Goal: Transaction & Acquisition: Purchase product/service

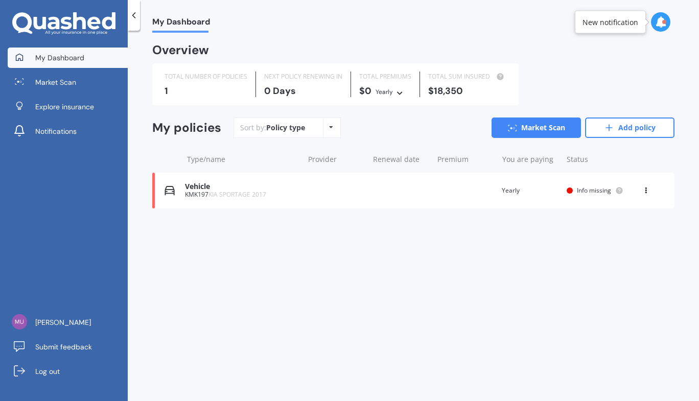
click at [195, 187] on div "Vehicle" at bounding box center [241, 186] width 113 height 9
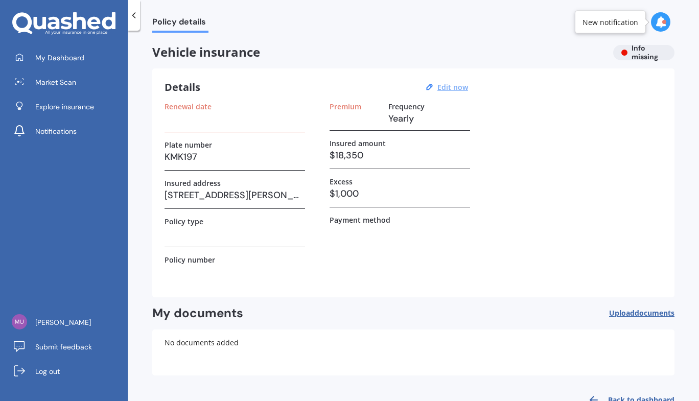
click at [450, 89] on u "Edit now" at bounding box center [453, 87] width 31 height 10
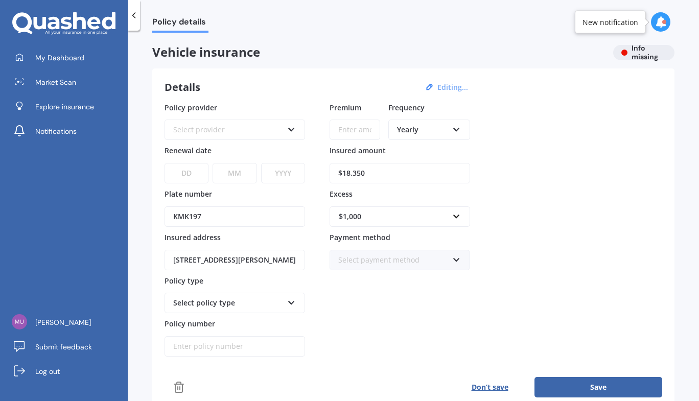
click at [387, 173] on input "$18,350" at bounding box center [400, 173] width 141 height 20
type input "$1"
type input "$20,000"
click at [600, 383] on button "Save" at bounding box center [599, 387] width 128 height 20
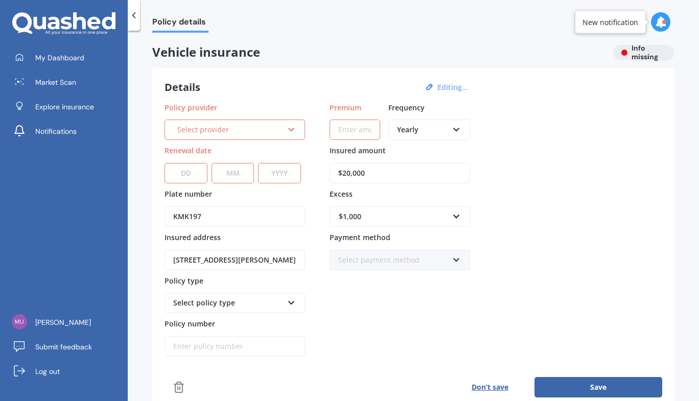
click at [296, 128] on div "Select provider AA AMI AMP ANZ ASB Aioi Nissay Dowa Ando Assurant Autosure BNZ …" at bounding box center [235, 130] width 141 height 20
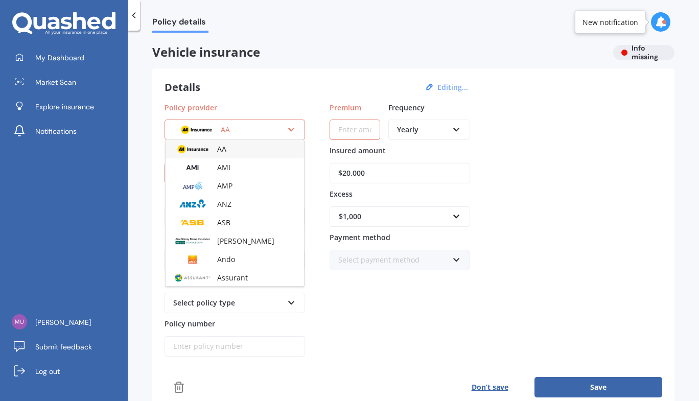
click at [208, 150] on img at bounding box center [193, 149] width 38 height 14
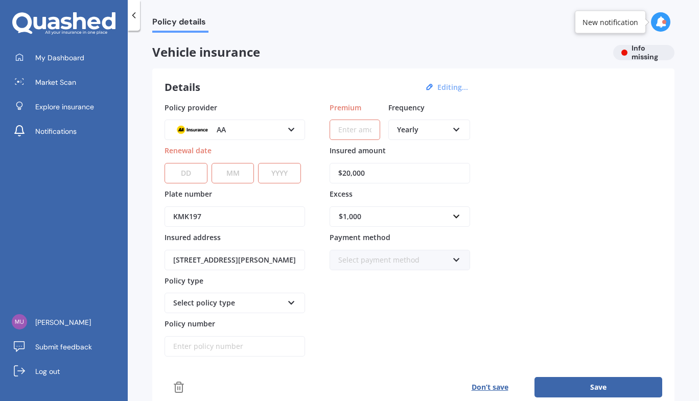
click at [186, 178] on select "DD 01 02 03 04 05 06 07 08 09 10 11 12 13 14 15 16 17 18 19 20 21 22 23 24 25 2…" at bounding box center [186, 173] width 43 height 20
click at [188, 170] on select "DD 01 02 03 04 05 06 07 08 09 10 11 12 13 14 15 16 17 18 19 20 21 22 23 24 25 2…" at bounding box center [186, 173] width 43 height 20
select select "28"
click at [165, 163] on select "DD 01 02 03 04 05 06 07 08 09 10 11 12 13 14 15 16 17 18 19 20 21 22 23 24 25 2…" at bounding box center [186, 173] width 43 height 20
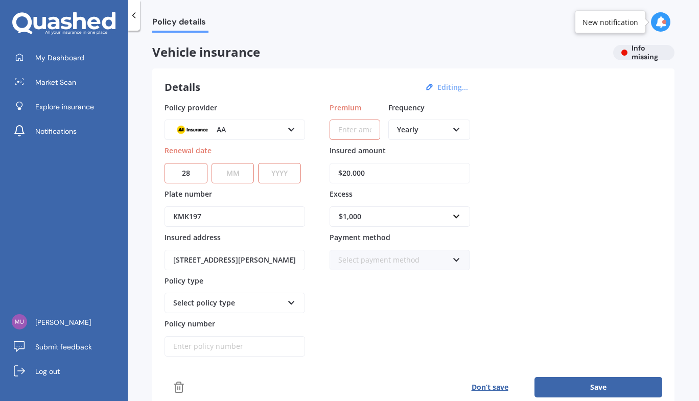
click at [258, 160] on div "DD 01 02 03 04 05 06 07 08 09 10 11 12 13 14 15 16 17 18 19 20 21 22 23 24 25 2…" at bounding box center [233, 166] width 136 height 33
click at [239, 173] on select "MM 01 02 03 04 05 06 07 08 09 10 11 12" at bounding box center [233, 173] width 43 height 20
select select "09"
click at [212, 163] on select "MM 01 02 03 04 05 06 07 08 09 10 11 12" at bounding box center [233, 173] width 43 height 20
click at [282, 178] on select "YYYY 2027 2026 2025 2024 2023 2022 2021 2020 2019 2018 2017 2016 2015 2014 2013…" at bounding box center [279, 173] width 43 height 20
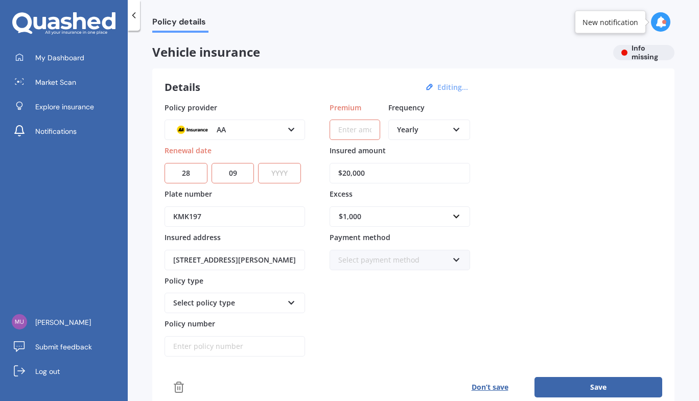
select select "2025"
click at [261, 163] on select "YYYY 2027 2026 2025 2024 2023 2022 2021 2020 2019 2018 2017 2016 2015 2014 2013…" at bounding box center [279, 173] width 43 height 20
click at [343, 129] on input "Premium" at bounding box center [355, 130] width 51 height 20
click at [455, 261] on icon at bounding box center [456, 258] width 9 height 7
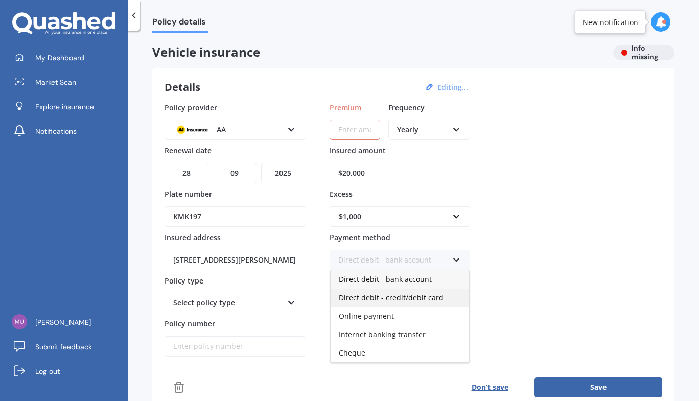
click at [399, 300] on span "Direct debit - credit/debit card" at bounding box center [391, 298] width 105 height 10
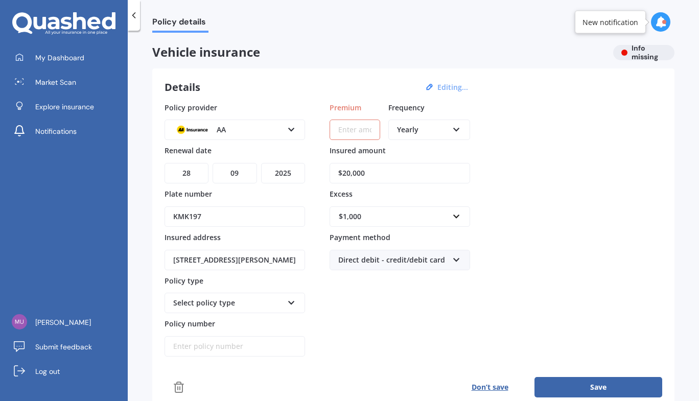
click at [350, 125] on input "Premium" at bounding box center [355, 130] width 51 height 20
click at [291, 304] on icon at bounding box center [291, 300] width 9 height 7
click at [248, 320] on div "Comprehensive" at bounding box center [235, 322] width 139 height 18
click at [237, 347] on input "Policy number" at bounding box center [235, 346] width 141 height 20
click at [365, 127] on input "Premium" at bounding box center [355, 130] width 51 height 20
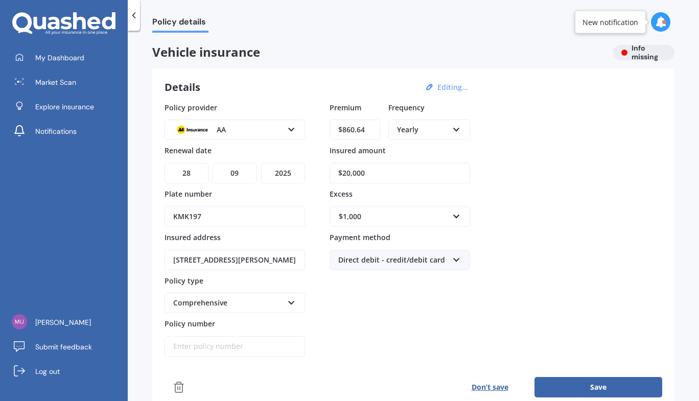
type input "$860.64"
click at [593, 389] on button "Save" at bounding box center [599, 387] width 128 height 20
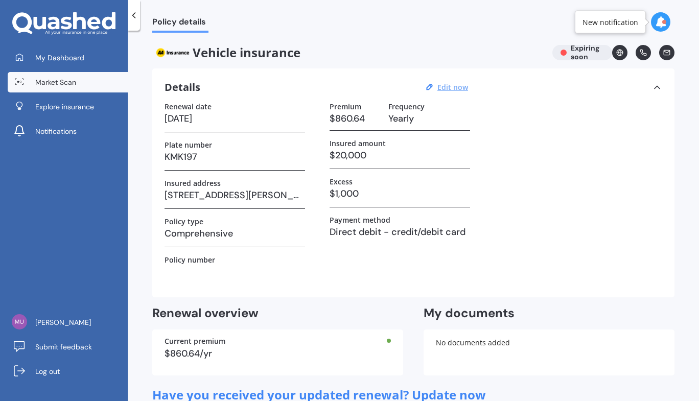
click at [60, 86] on span "Market Scan" at bounding box center [55, 82] width 41 height 10
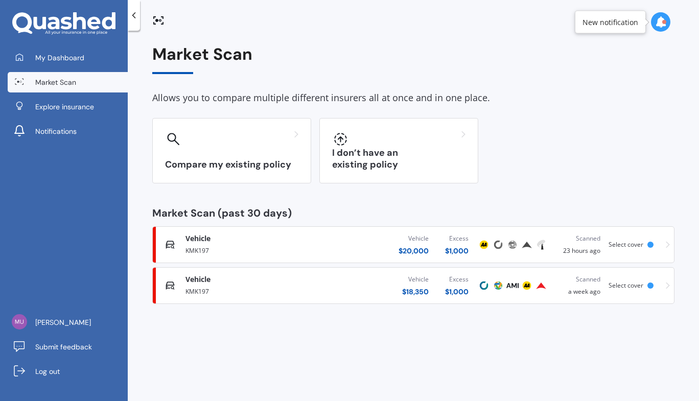
click at [425, 250] on div "$ 20,000" at bounding box center [414, 251] width 30 height 10
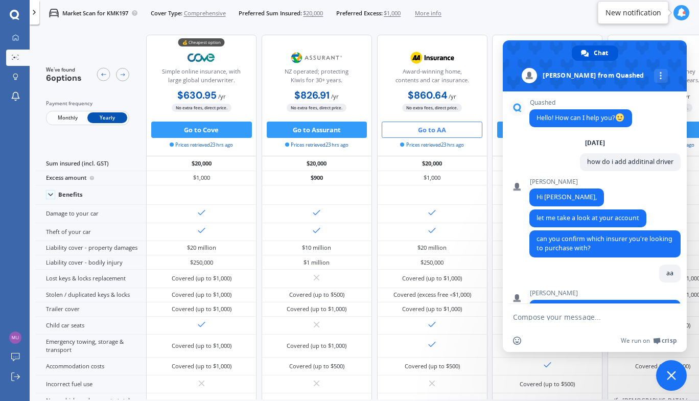
click at [524, 59] on span at bounding box center [595, 65] width 184 height 51
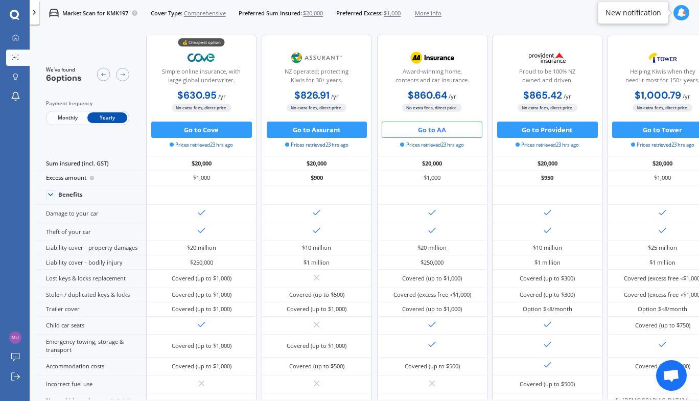
scroll to position [257, 0]
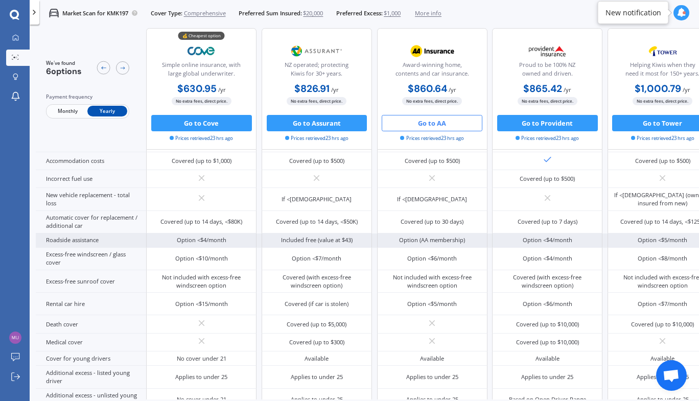
click at [424, 234] on div "Option (AA membership)" at bounding box center [432, 241] width 110 height 14
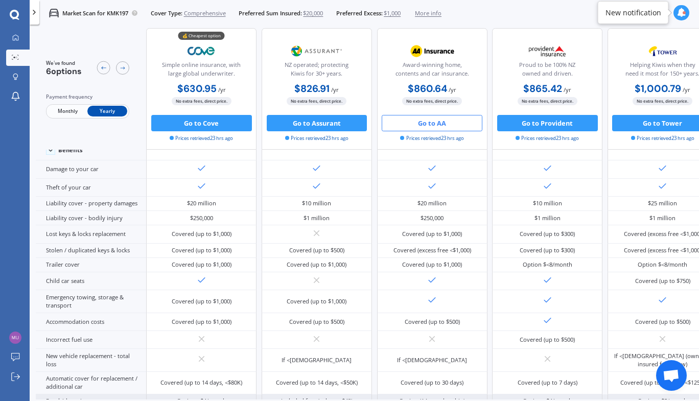
scroll to position [0, 0]
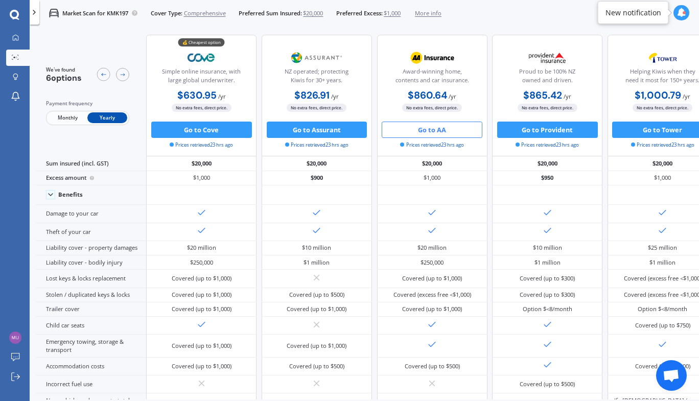
click at [431, 131] on button "Go to AA" at bounding box center [432, 130] width 101 height 16
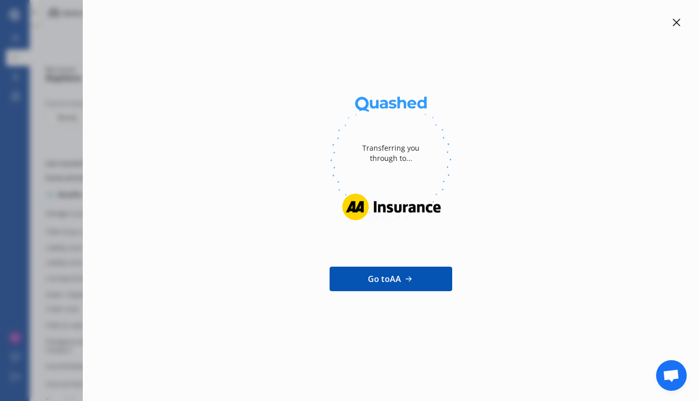
click at [676, 26] on icon at bounding box center [677, 22] width 8 height 8
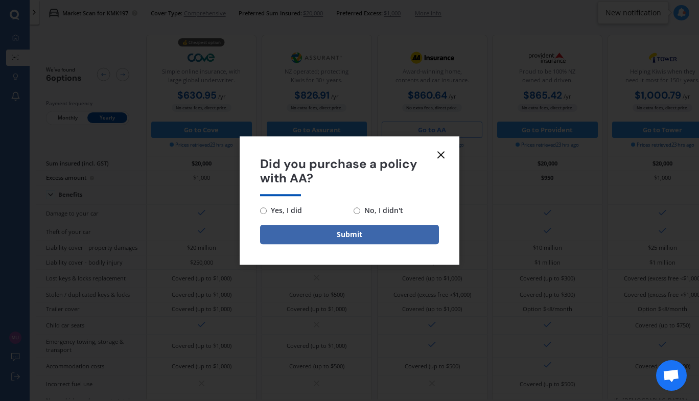
click at [357, 212] on input "No, I didn't" at bounding box center [357, 211] width 7 height 7
radio input "true"
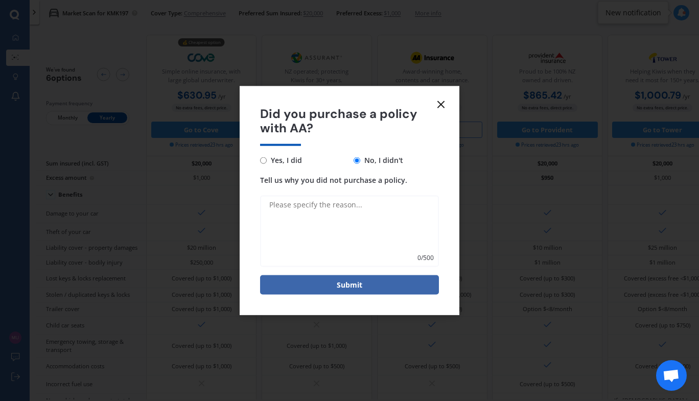
click at [348, 207] on textarea "Tell us why you did not purchase a policy." at bounding box center [349, 232] width 179 height 72
type textarea "I can't continue with my quashed price when I click go ahead"
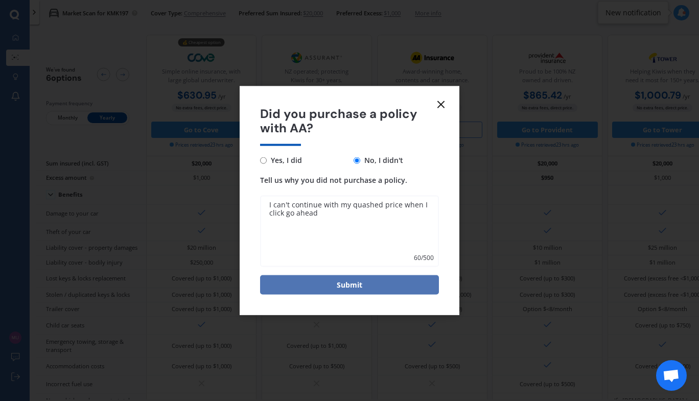
click at [361, 294] on button "Submit" at bounding box center [349, 285] width 179 height 19
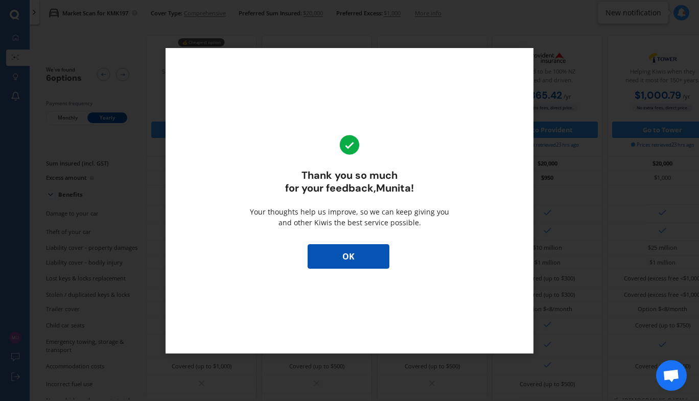
click at [350, 253] on button "OK" at bounding box center [349, 256] width 82 height 25
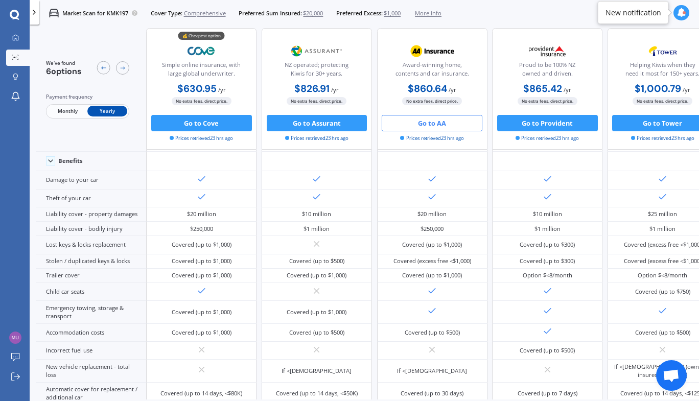
scroll to position [40, 0]
click at [312, 129] on button "Go to Assurant" at bounding box center [317, 123] width 101 height 16
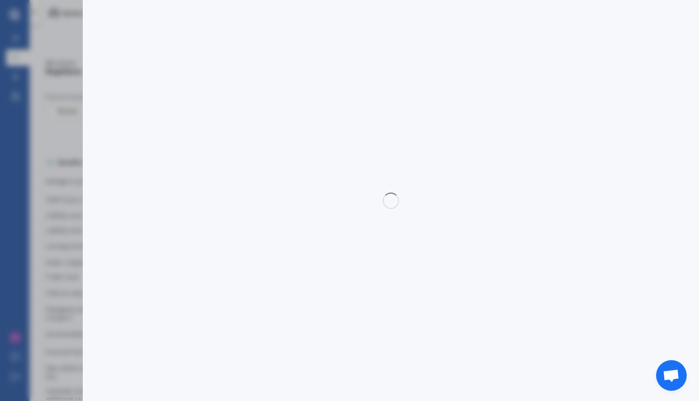
select select "full"
select select "500.00"
select select "Howick / [GEOGRAPHIC_DATA] / Beachlands"
select select "KIA"
select select "SPORTAGE"
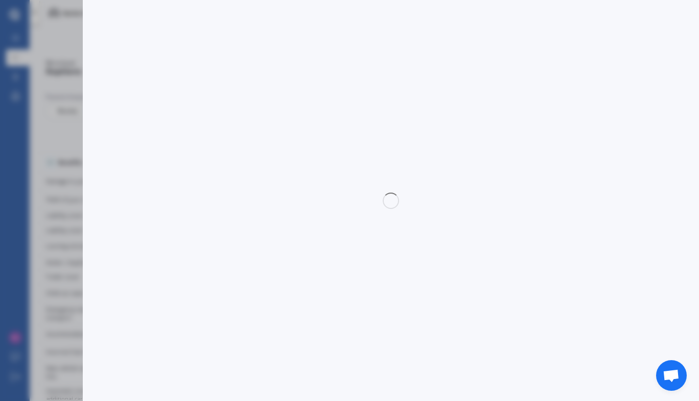
select select "2.0 4WD PETROL"
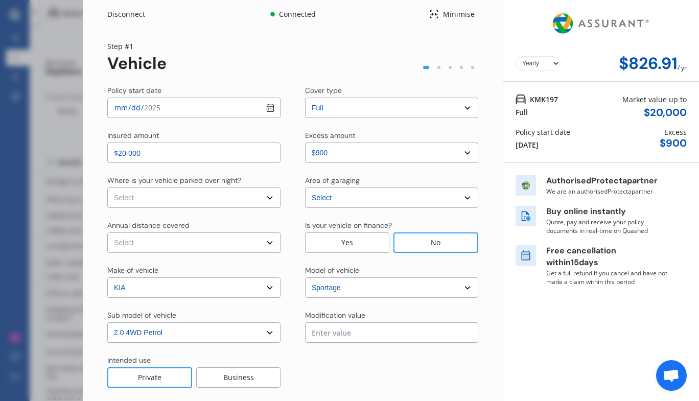
click at [269, 110] on input "[DATE]" at bounding box center [193, 108] width 173 height 20
type input "[DATE]"
click at [272, 202] on select "Select In a garage On own property On street or road" at bounding box center [193, 198] width 173 height 20
select select "In a garage"
click at [107, 188] on select "Select In a garage On own property On street or road" at bounding box center [193, 198] width 173 height 20
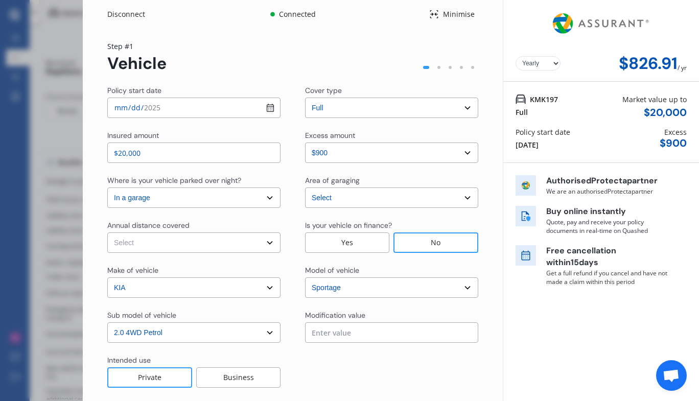
click at [270, 246] on select "Select Low (less than 15,000km per year) Average (15,000-30,000km per year) Hig…" at bounding box center [193, 243] width 173 height 20
select select "15000"
click at [107, 233] on select "Select Low (less than 15,000km per year) Average (15,000-30,000km per year) Hig…" at bounding box center [193, 243] width 173 height 20
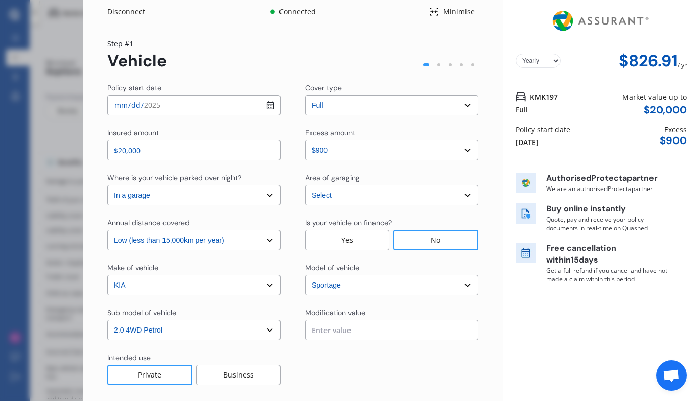
scroll to position [0, 0]
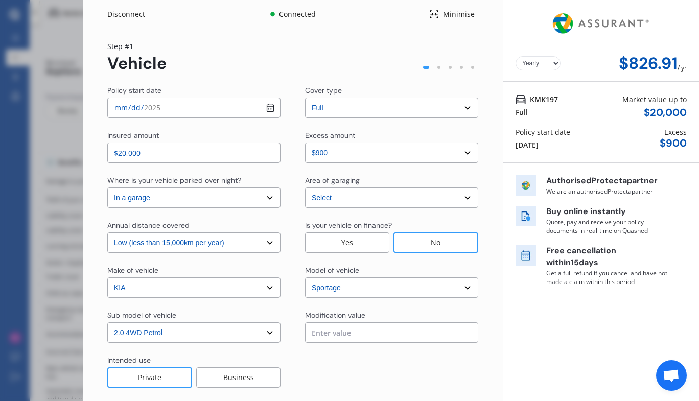
click at [467, 108] on select "Select cover type 3rd Party Full" at bounding box center [391, 108] width 173 height 20
click at [305, 98] on select "Select cover type 3rd Party Full" at bounding box center [391, 108] width 173 height 20
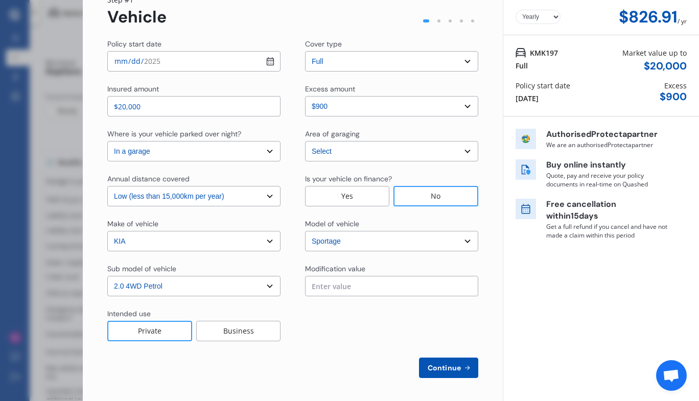
scroll to position [47, 0]
click at [467, 151] on select "Select [GEOGRAPHIC_DATA] [GEOGRAPHIC_DATA] [GEOGRAPHIC_DATA] / [PERSON_NAME] / …" at bounding box center [391, 151] width 173 height 20
click at [305, 141] on select "Select [GEOGRAPHIC_DATA] [GEOGRAPHIC_DATA] [GEOGRAPHIC_DATA] / [PERSON_NAME] / …" at bounding box center [391, 151] width 173 height 20
click at [464, 158] on select "Select [GEOGRAPHIC_DATA] [GEOGRAPHIC_DATA] [GEOGRAPHIC_DATA] / [PERSON_NAME] / …" at bounding box center [391, 151] width 173 height 20
click at [305, 141] on select "Select [GEOGRAPHIC_DATA] [GEOGRAPHIC_DATA] [GEOGRAPHIC_DATA] / [PERSON_NAME] / …" at bounding box center [391, 151] width 173 height 20
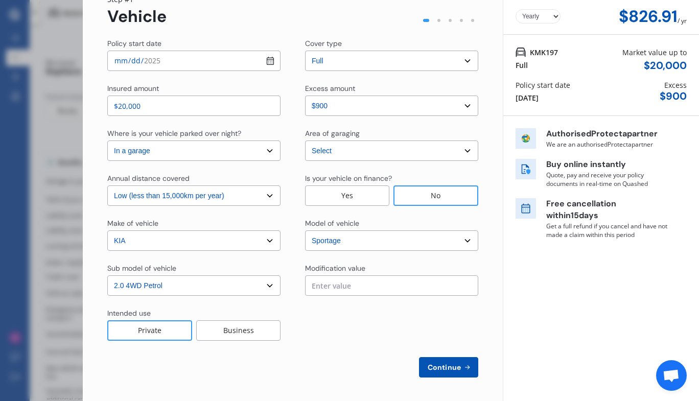
click at [446, 195] on div "No" at bounding box center [436, 196] width 85 height 20
click at [440, 371] on span "Continue" at bounding box center [444, 367] width 37 height 8
select select "Miss"
select select "22"
select select "10"
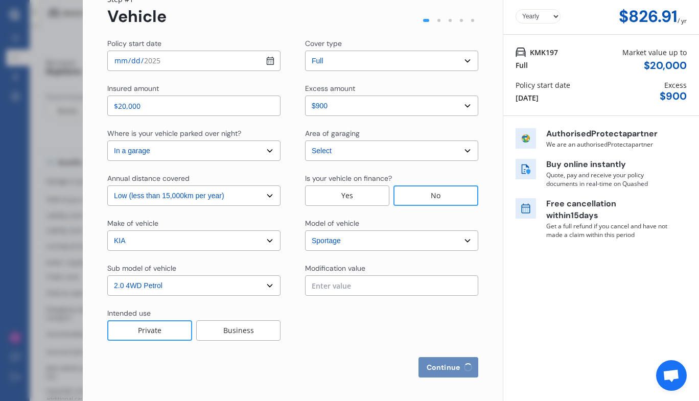
select select "1972"
select select "full"
select select "more than 4 years"
select select "[GEOGRAPHIC_DATA]"
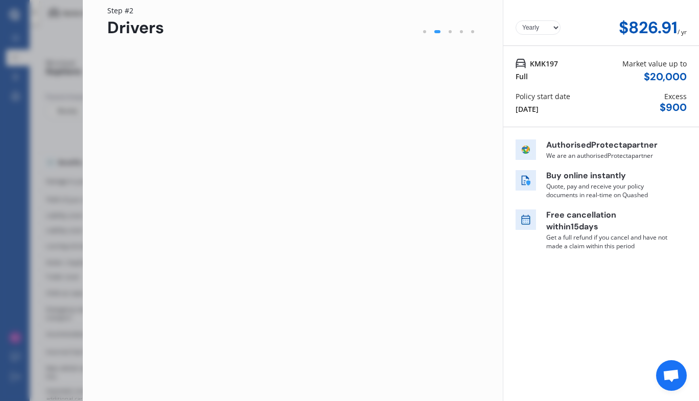
scroll to position [0, 0]
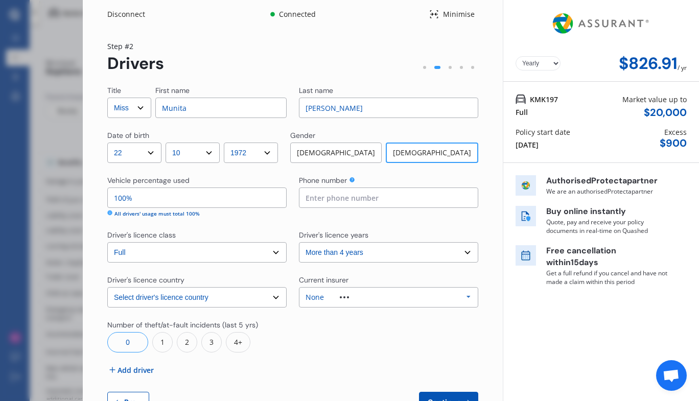
click at [348, 200] on input at bounding box center [388, 198] width 179 height 20
type input "0210304617"
click at [464, 297] on icon at bounding box center [468, 297] width 15 height 19
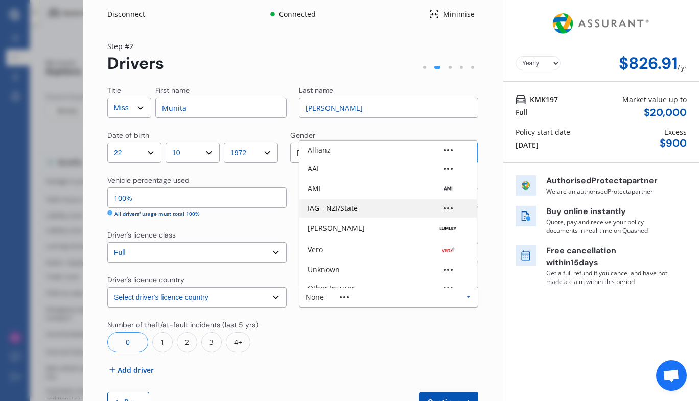
click at [350, 212] on div "IAG - NZI/State" at bounding box center [333, 208] width 50 height 7
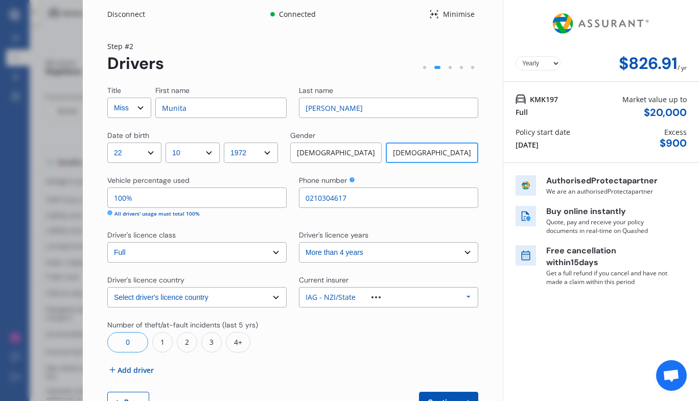
scroll to position [36, 0]
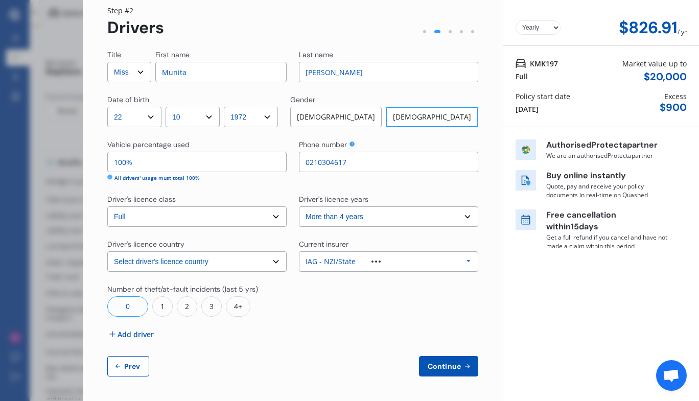
click at [112, 334] on icon at bounding box center [113, 335] width 6 height 6
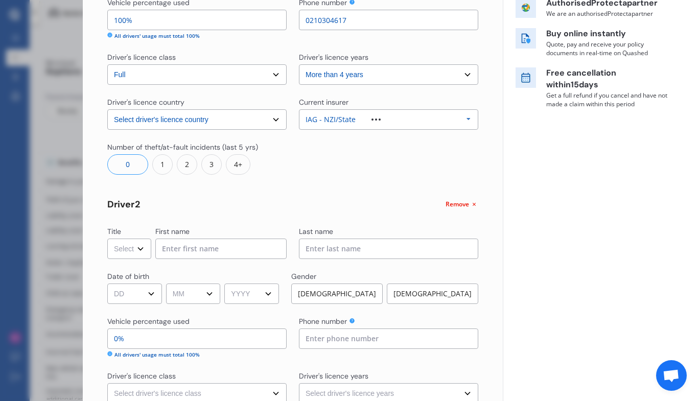
scroll to position [181, 0]
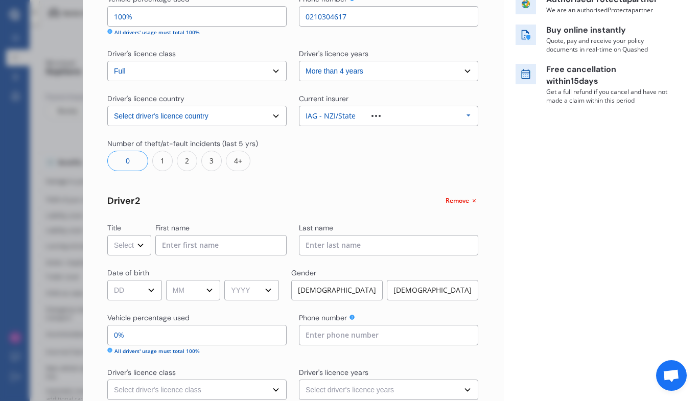
click at [139, 248] on select "Select Mr Mrs Miss Ms Dr" at bounding box center [129, 245] width 44 height 20
select select "Mr"
click at [107, 235] on select "Select Mr Mrs Miss Ms Dr" at bounding box center [129, 245] width 44 height 20
click at [211, 247] on input at bounding box center [220, 245] width 131 height 20
type input "r"
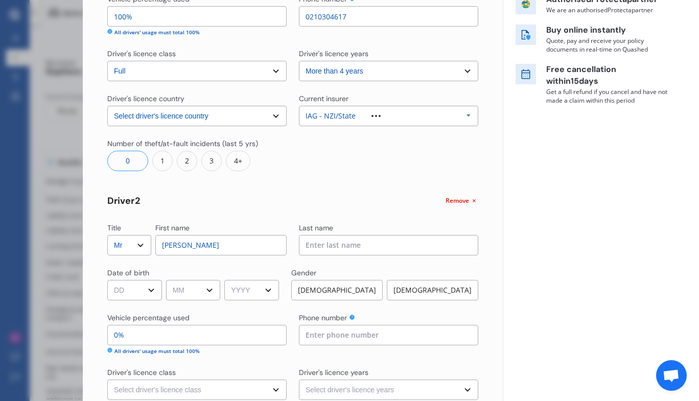
type input "[PERSON_NAME]"
click at [332, 246] on input at bounding box center [388, 245] width 179 height 20
type input "l"
type input "Lal"
click at [151, 292] on select "DD 01 02 03 04 05 06 07 08 09 10 11 12 13 14 15 16 17 18 19 20 21 22 23 24 25 2…" at bounding box center [134, 290] width 55 height 20
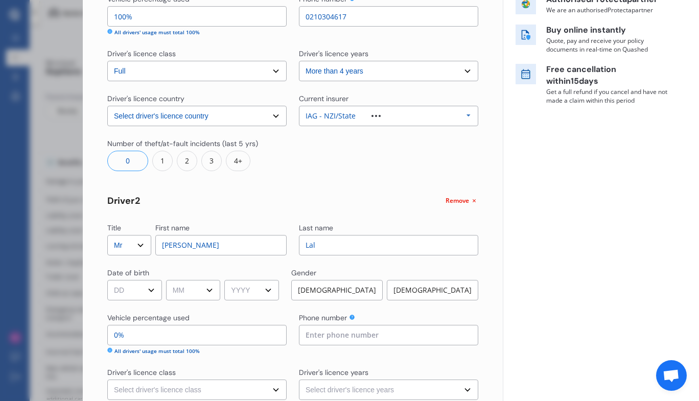
select select "23"
click at [107, 280] on select "DD 01 02 03 04 05 06 07 08 09 10 11 12 13 14 15 16 17 18 19 20 21 22 23 24 25 2…" at bounding box center [134, 290] width 55 height 20
click at [219, 295] on select "MM 01 02 03 04 05 06 07 08 09 10 11 12" at bounding box center [193, 290] width 55 height 20
select select "11"
click at [168, 280] on select "MM 01 02 03 04 05 06 07 08 09 10 11 12" at bounding box center [193, 290] width 55 height 20
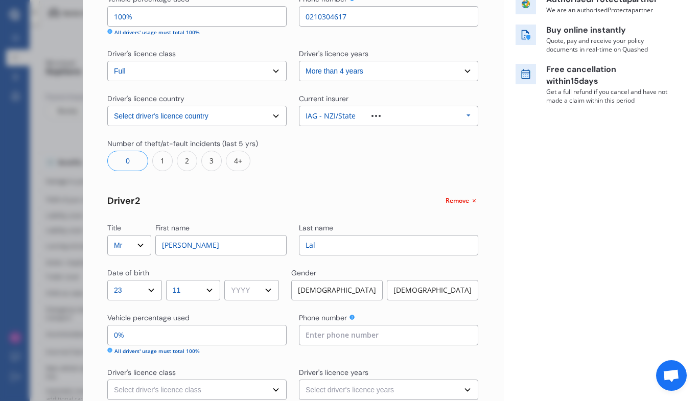
click at [273, 296] on select "YYYY 2009 2008 2007 2006 2005 2004 2003 2002 2001 2000 1999 1998 1997 1996 1995…" at bounding box center [251, 290] width 55 height 20
select select "2004"
click at [228, 280] on select "YYYY 2009 2008 2007 2006 2005 2004 2003 2002 2001 2000 1999 1998 1997 1996 1995…" at bounding box center [251, 290] width 55 height 20
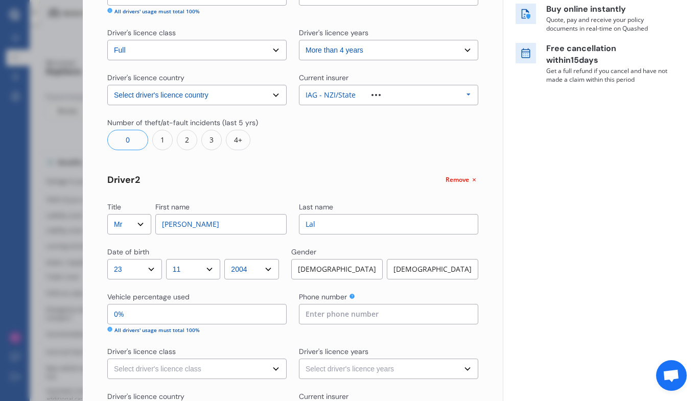
scroll to position [246, 0]
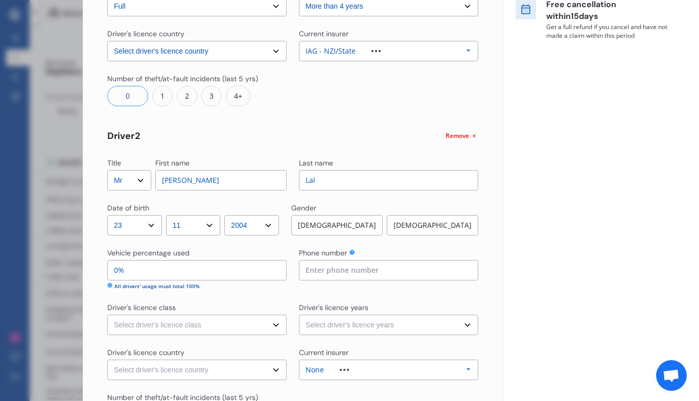
click at [140, 271] on input "0%" at bounding box center [196, 270] width 179 height 20
type input "95%"
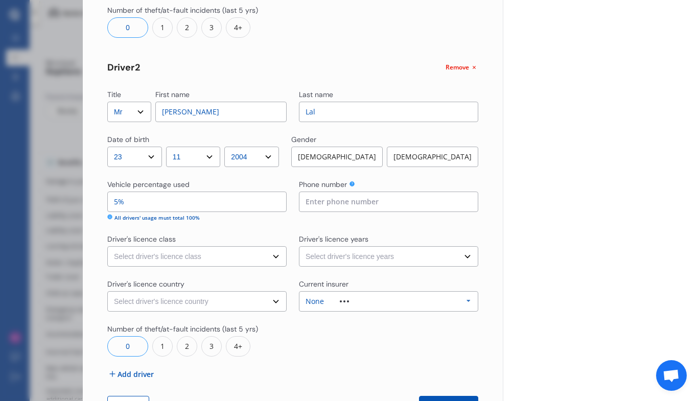
scroll to position [317, 0]
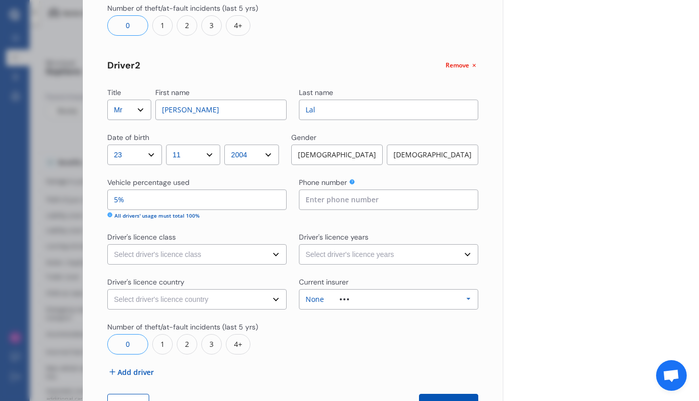
type input "5%"
click at [273, 257] on select "Select driver's licence class None Learner Restricted Full" at bounding box center [196, 254] width 179 height 20
select select "full"
click at [107, 244] on select "Select driver's licence class None Learner Restricted Full" at bounding box center [196, 254] width 179 height 20
click at [272, 301] on select "Select driver's licence country [GEOGRAPHIC_DATA] [GEOGRAPHIC_DATA] [GEOGRAPHIC…" at bounding box center [196, 299] width 179 height 20
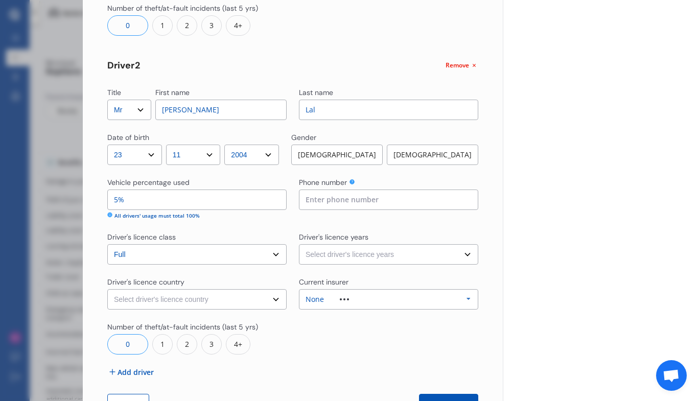
select select "[GEOGRAPHIC_DATA]"
click at [107, 289] on select "Select driver's licence country [GEOGRAPHIC_DATA] [GEOGRAPHIC_DATA] [GEOGRAPHIC…" at bounding box center [196, 299] width 179 height 20
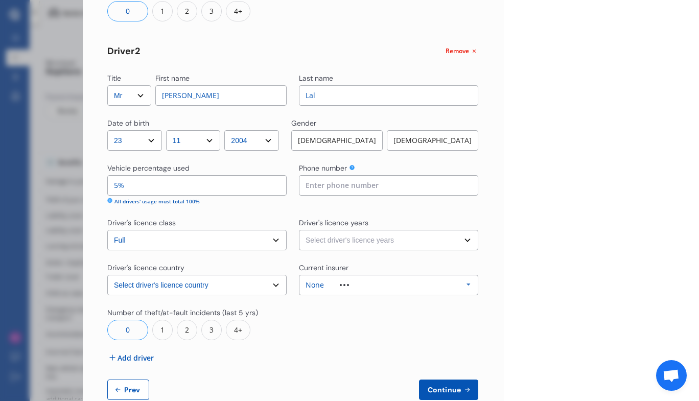
scroll to position [329, 0]
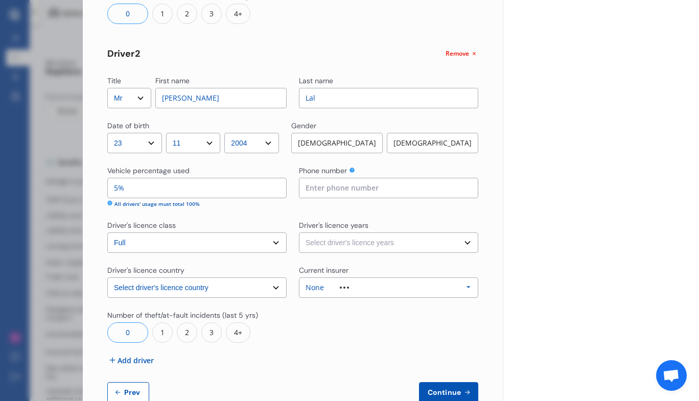
click at [328, 191] on input at bounding box center [388, 188] width 179 height 20
type input "0225066053"
click at [462, 247] on select "Select driver's licence years Less than 1 year 1-2 years 2-4 years More than 4 …" at bounding box center [388, 243] width 179 height 20
select select "2-4 years"
click at [299, 233] on select "Select driver's licence years Less than 1 year 1-2 years 2-4 years More than 4 …" at bounding box center [388, 243] width 179 height 20
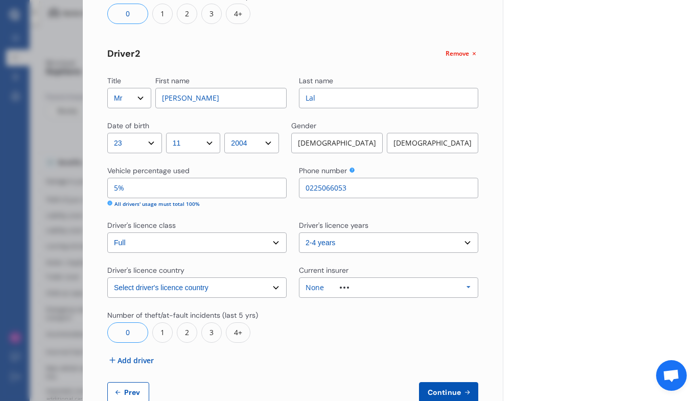
click at [468, 304] on div "Title Select Mr Mrs Miss Ms Dr First name Munita Last name [PERSON_NAME] of bir…" at bounding box center [292, 80] width 371 height 646
click at [464, 287] on icon at bounding box center [468, 287] width 15 height 19
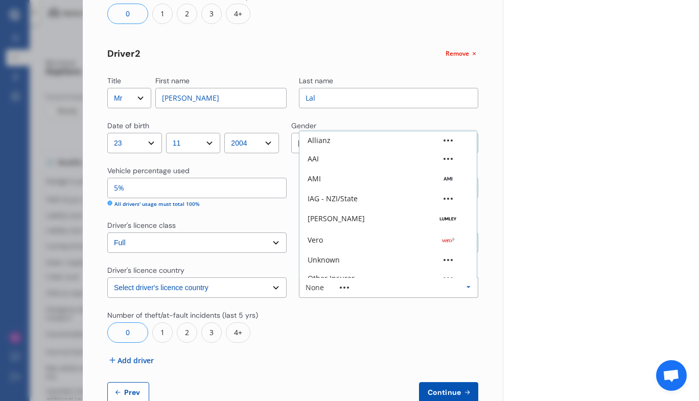
scroll to position [28, 0]
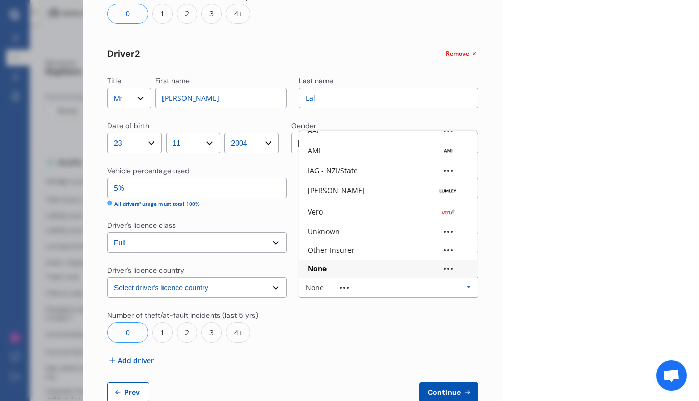
click at [463, 289] on icon at bounding box center [468, 287] width 15 height 19
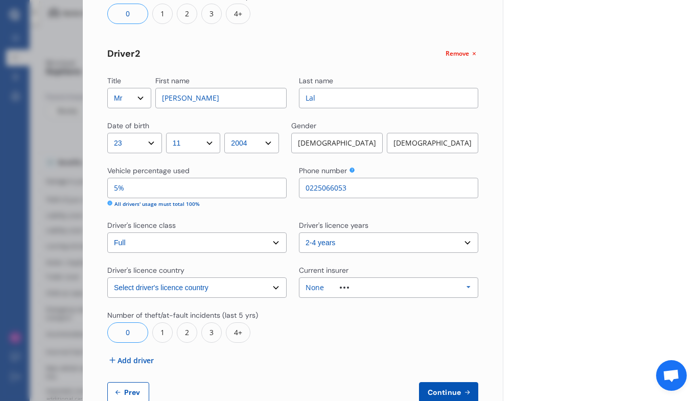
click at [465, 290] on icon at bounding box center [468, 287] width 15 height 19
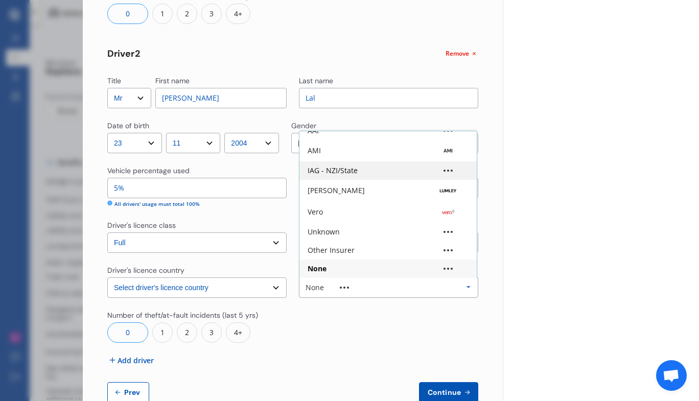
click at [329, 177] on div "IAG - NZI/State" at bounding box center [388, 171] width 177 height 18
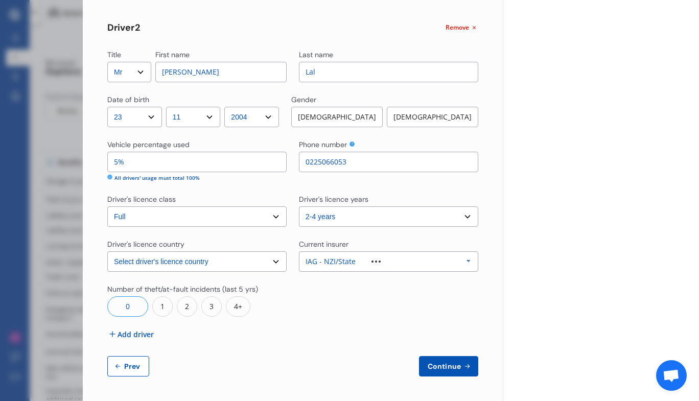
scroll to position [354, 0]
click at [438, 370] on span "Continue" at bounding box center [444, 367] width 37 height 8
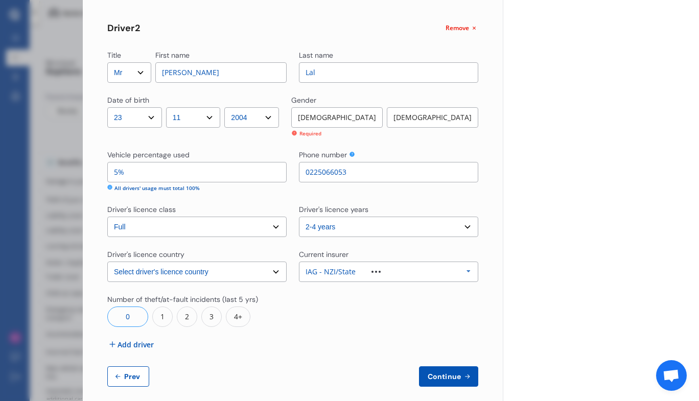
scroll to position [355, 0]
click at [347, 117] on div "[DEMOGRAPHIC_DATA]" at bounding box center [336, 117] width 91 height 20
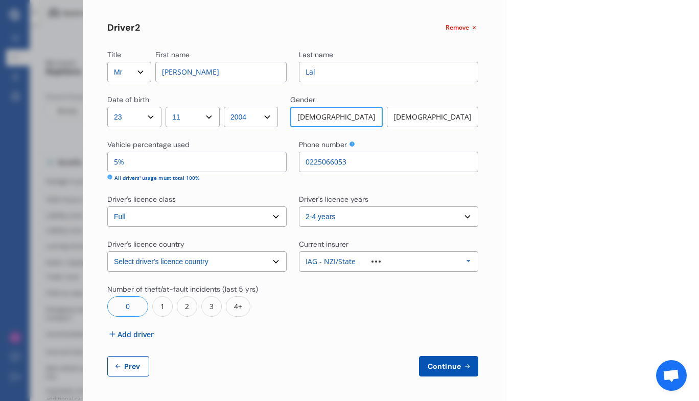
click at [442, 364] on span "Continue" at bounding box center [444, 366] width 37 height 8
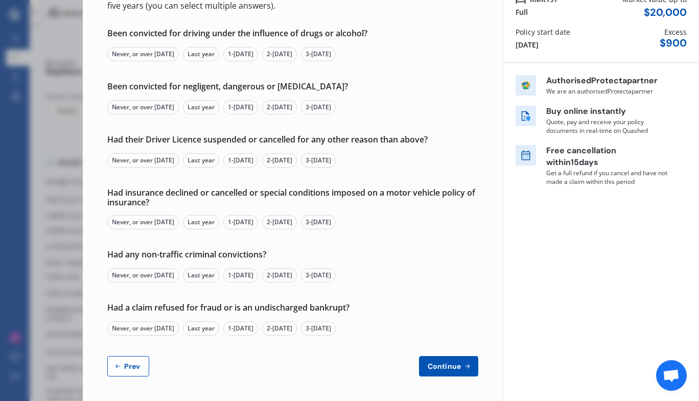
scroll to position [0, 0]
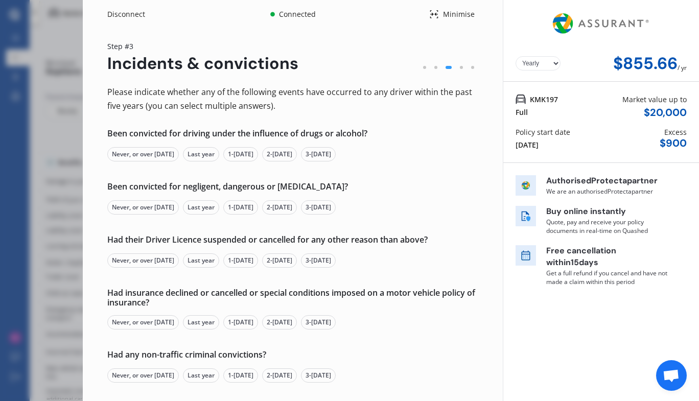
click at [159, 160] on div "Never, or over [DATE]" at bounding box center [143, 154] width 72 height 14
click at [150, 209] on div "Never, or over [DATE]" at bounding box center [143, 207] width 72 height 14
click at [157, 262] on div "Never, or over [DATE]" at bounding box center [143, 261] width 72 height 14
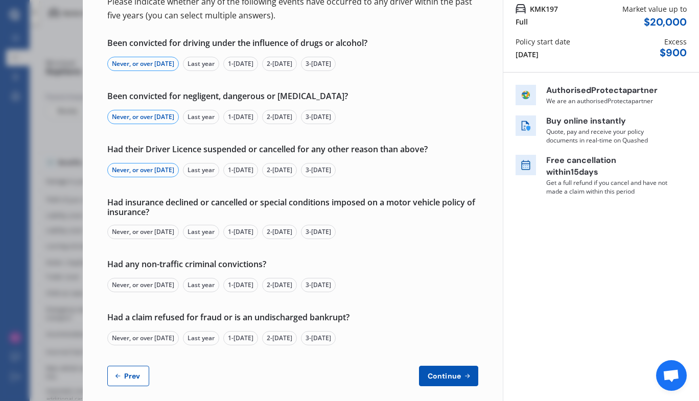
scroll to position [100, 0]
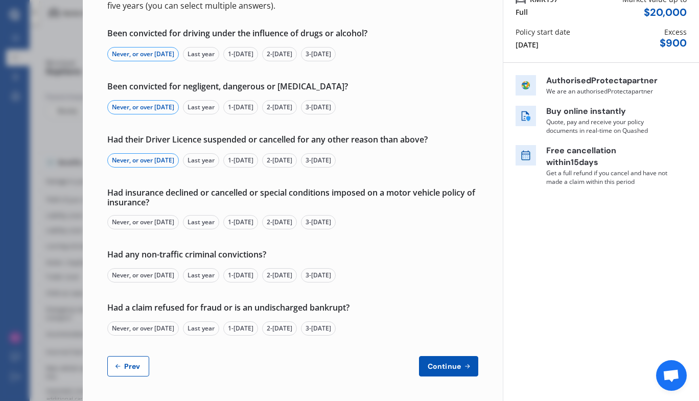
click at [152, 221] on div "Never, or over [DATE]" at bounding box center [143, 222] width 72 height 14
click at [168, 276] on div "Never, or over [DATE]" at bounding box center [143, 275] width 72 height 14
click at [162, 330] on div "Never, or over [DATE]" at bounding box center [143, 329] width 72 height 14
click at [449, 372] on button "Continue" at bounding box center [448, 366] width 59 height 20
select select "500.00"
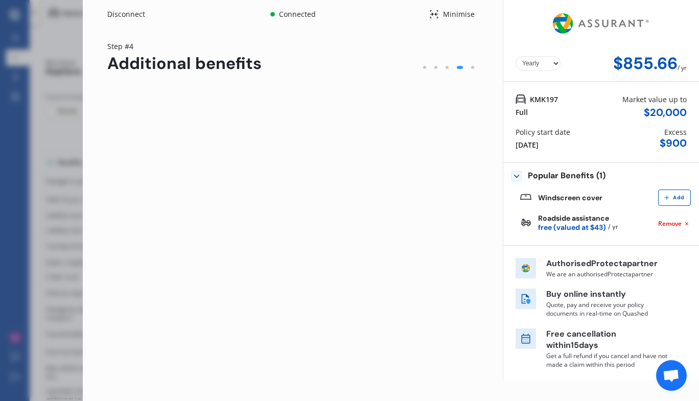
scroll to position [0, 0]
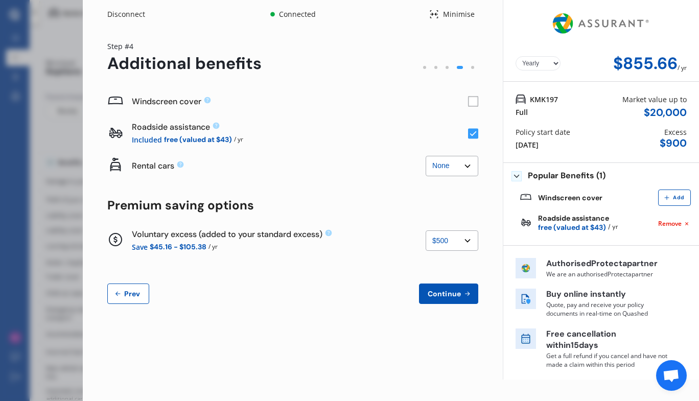
click at [472, 103] on rect at bounding box center [473, 102] width 10 height 10
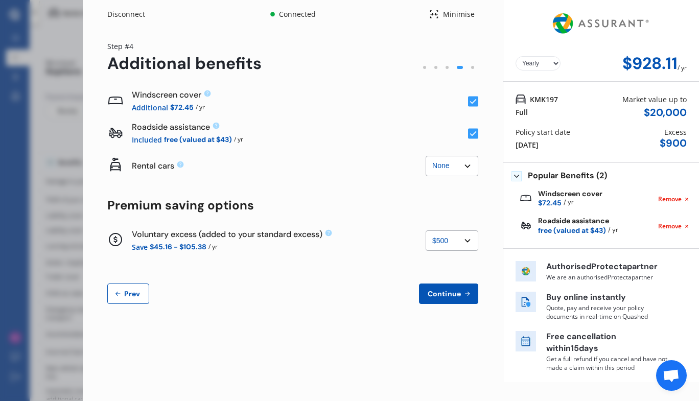
click at [473, 101] on rect at bounding box center [473, 102] width 10 height 10
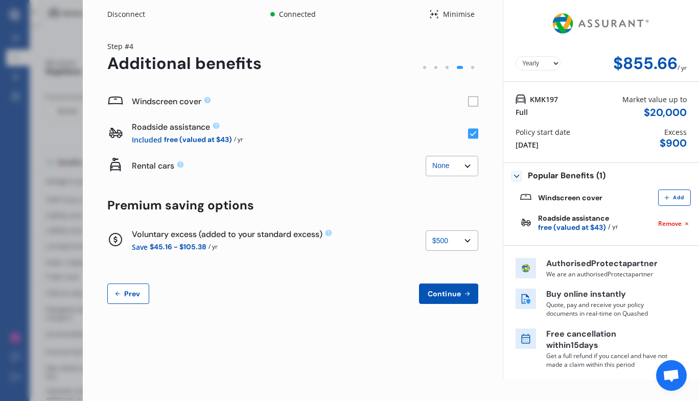
click at [475, 105] on rect at bounding box center [473, 102] width 10 height 10
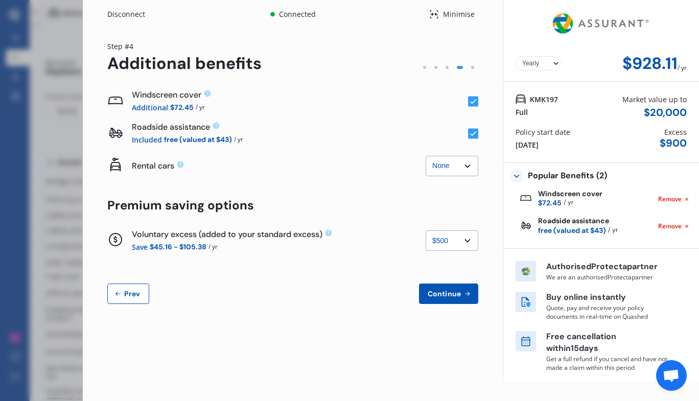
click at [452, 303] on button "Continue" at bounding box center [448, 294] width 59 height 20
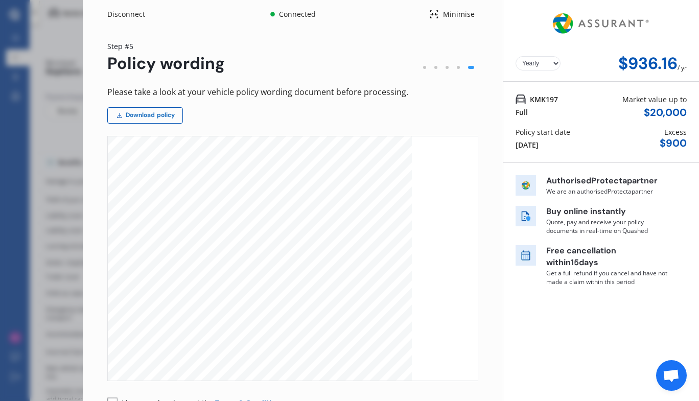
click at [148, 119] on link "Download policy" at bounding box center [145, 115] width 76 height 16
